Goal: Information Seeking & Learning: Learn about a topic

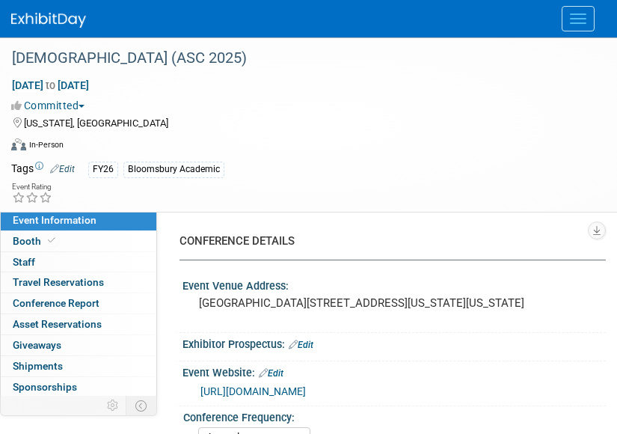
select select "Annual"
select select "Level 2"
select select "In-Person Booth"
select select "Criminology"
select select "Bloomsbury Academic"
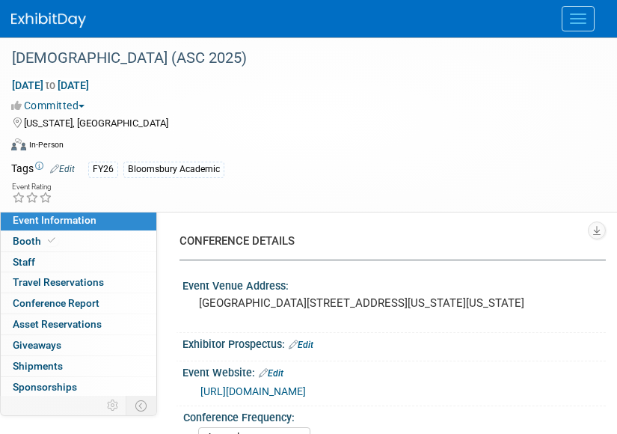
select select "[PERSON_NAME]"
select select "Networking/Commissioning"
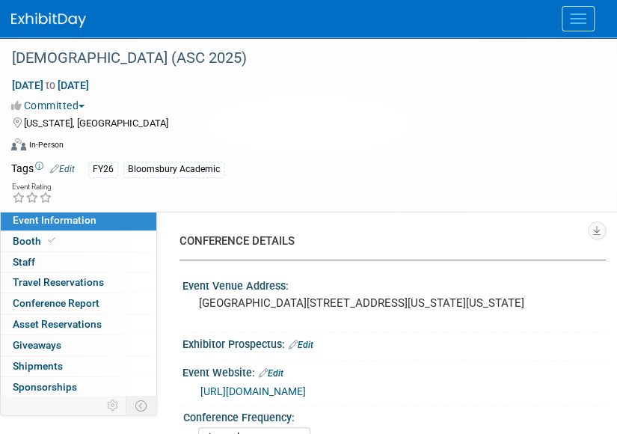
click at [266, 152] on div "Virtual In-Person Hybrid <img src="[URL][DOMAIN_NAME]" style="width: 22px; heig…" at bounding box center [305, 147] width 588 height 22
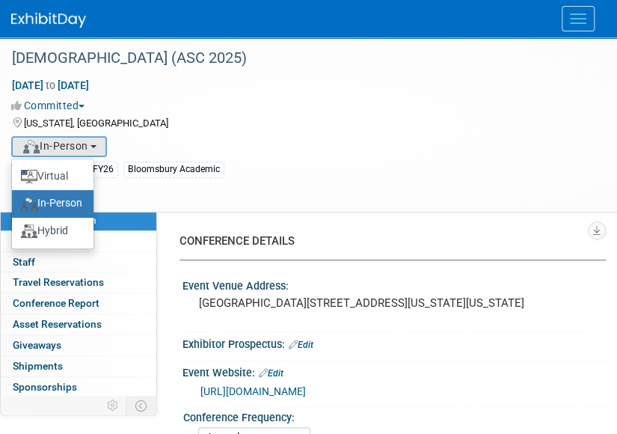
click at [335, 124] on div "[US_STATE], [GEOGRAPHIC_DATA]" at bounding box center [299, 122] width 576 height 18
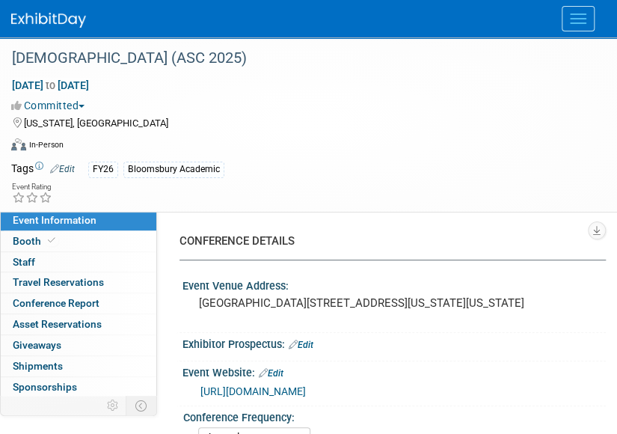
click at [306, 397] on link "[URL][DOMAIN_NAME]" at bounding box center [254, 391] width 106 height 12
